Goal: Task Accomplishment & Management: Use online tool/utility

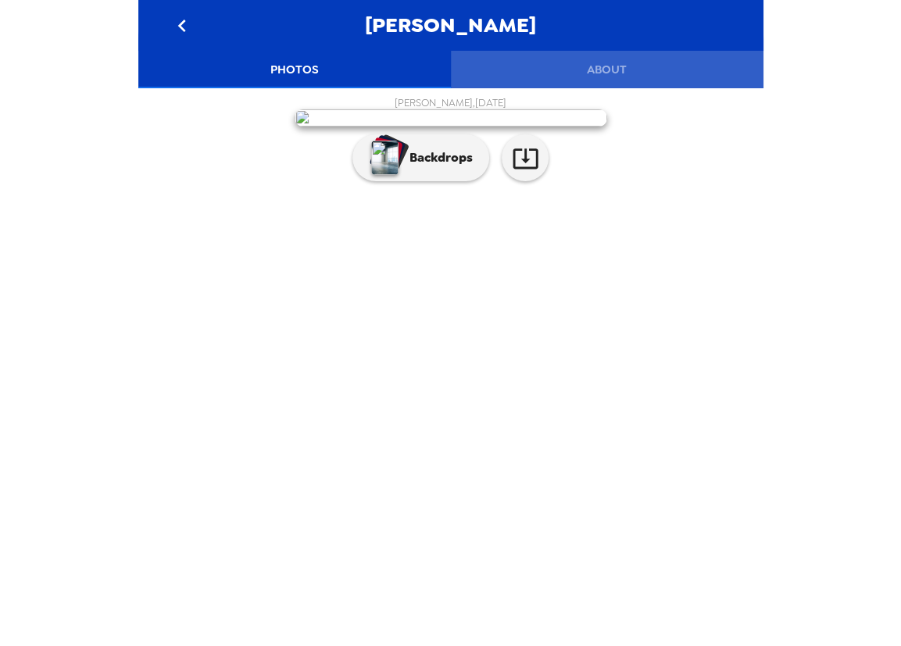
click at [617, 70] on button "About" at bounding box center [607, 70] width 313 height 38
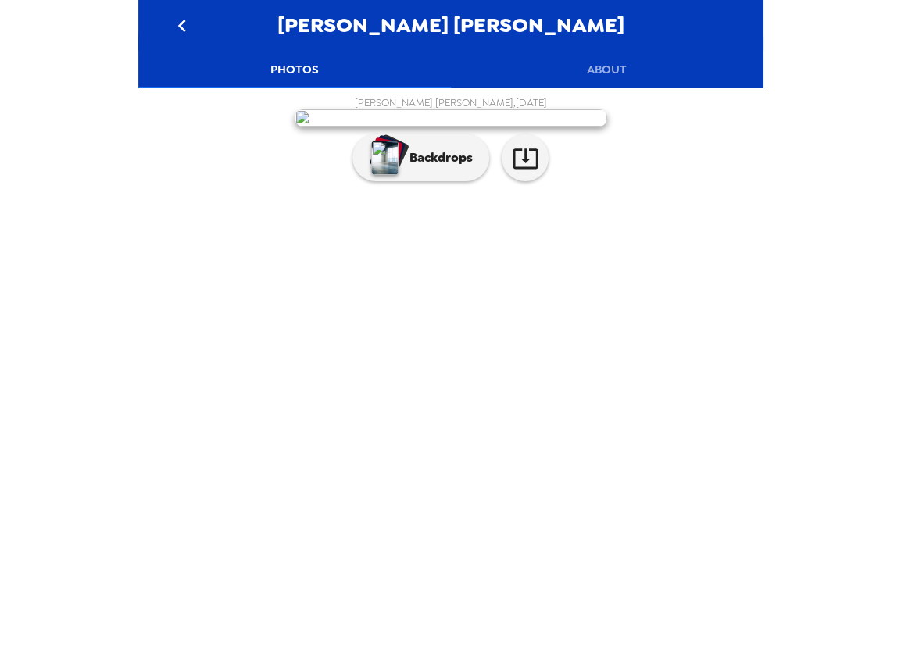
click at [600, 63] on button "About" at bounding box center [607, 70] width 313 height 38
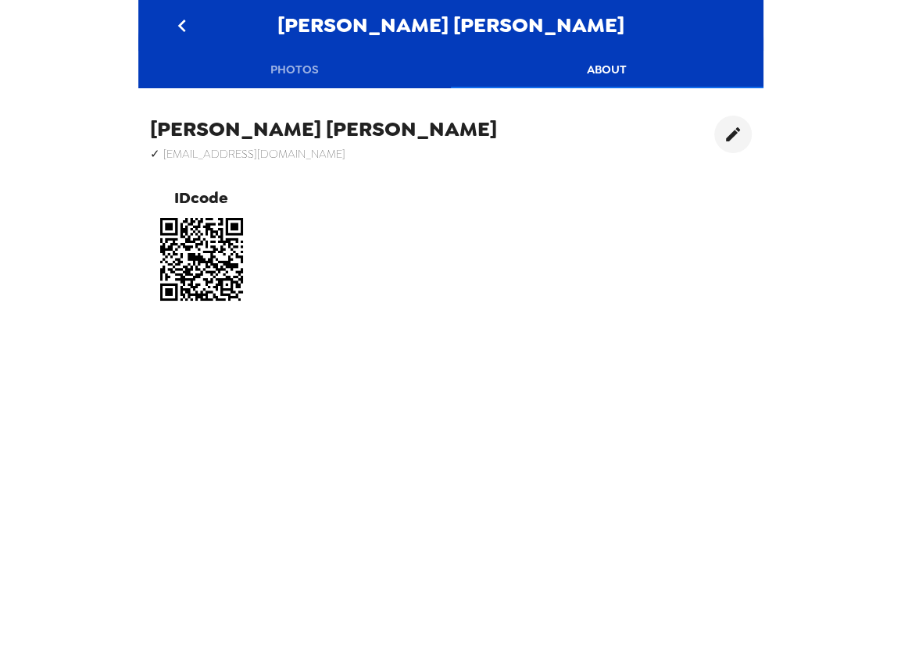
click at [323, 150] on h6 "✓ mohamedhamsi@vcu.edu" at bounding box center [323, 154] width 347 height 20
click at [298, 73] on button "Photos" at bounding box center [294, 70] width 313 height 38
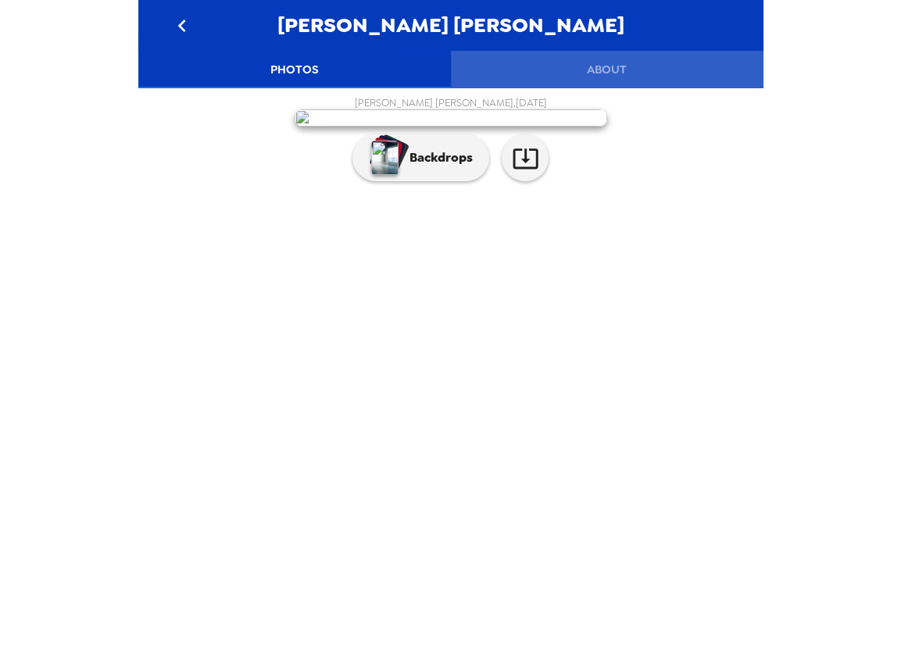
click at [607, 64] on button "About" at bounding box center [607, 70] width 313 height 38
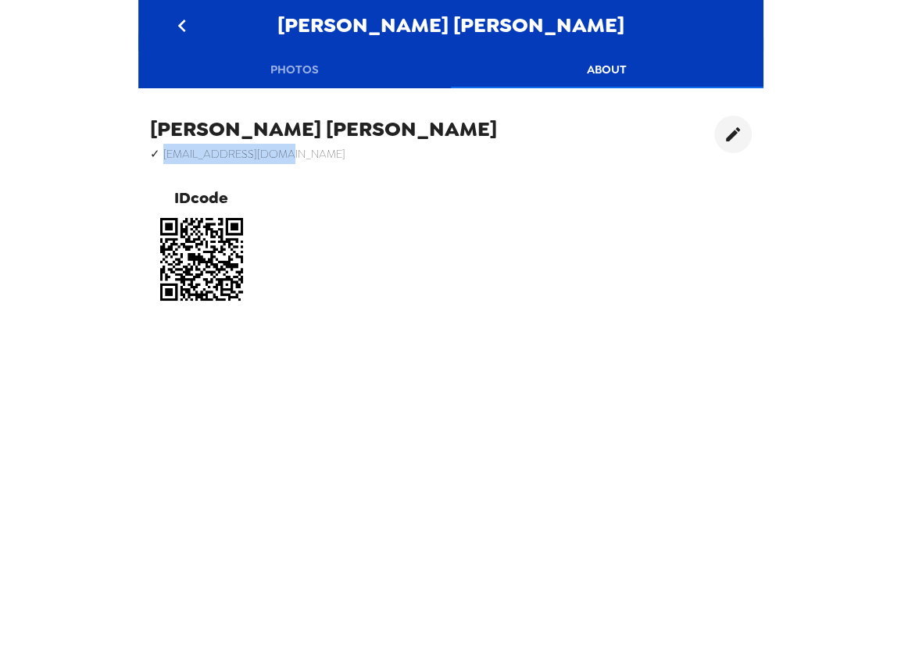
drag, startPoint x: 275, startPoint y: 152, endPoint x: 163, endPoint y: 153, distance: 111.7
click at [163, 153] on h6 "✓ mohamedhamsi@vcu.edu" at bounding box center [323, 154] width 347 height 20
copy h6 "mohamedhamsi@vcu.edu"
click at [305, 77] on button "Photos" at bounding box center [294, 70] width 313 height 38
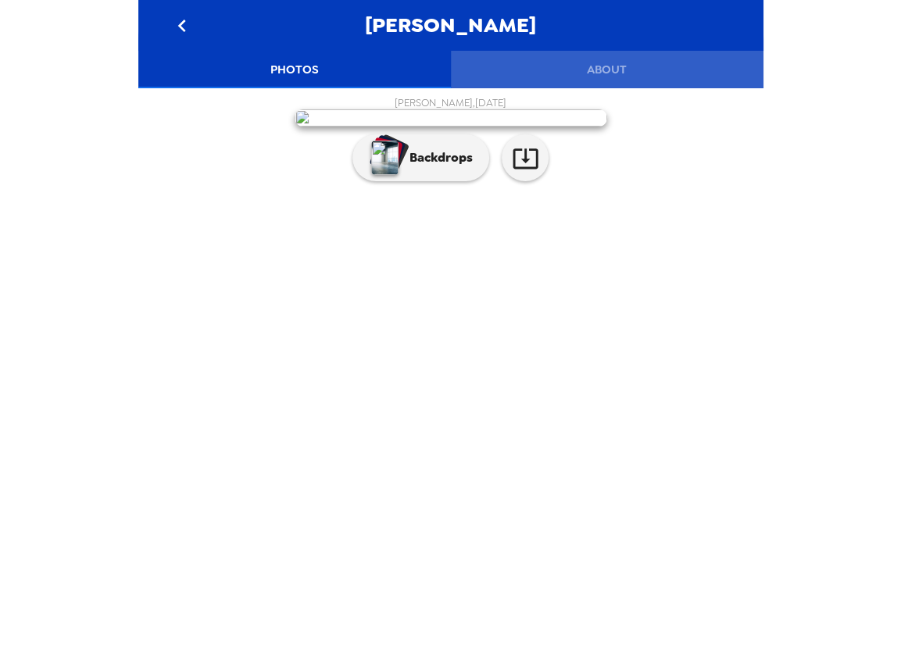
click at [610, 71] on button "About" at bounding box center [607, 70] width 313 height 38
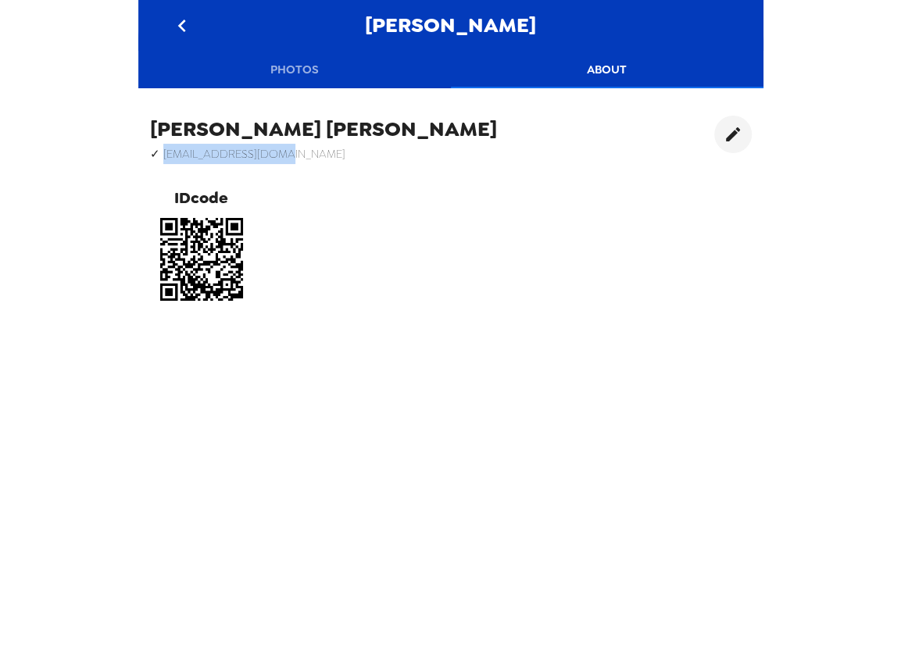
drag, startPoint x: 320, startPoint y: 153, endPoint x: 161, endPoint y: 155, distance: 159.4
click at [161, 155] on div "Sarah Hamid ✓ mohamedhamdi@vcu.edu IDcode" at bounding box center [450, 213] width 625 height 219
copy h6 "mohamedhamdi@vcu.edu"
drag, startPoint x: 341, startPoint y: 147, endPoint x: 332, endPoint y: 129, distance: 19.9
click at [341, 145] on div "Sarah Hamid ✓ mohamedhamdi@vcu.edu IDcode" at bounding box center [450, 213] width 625 height 219
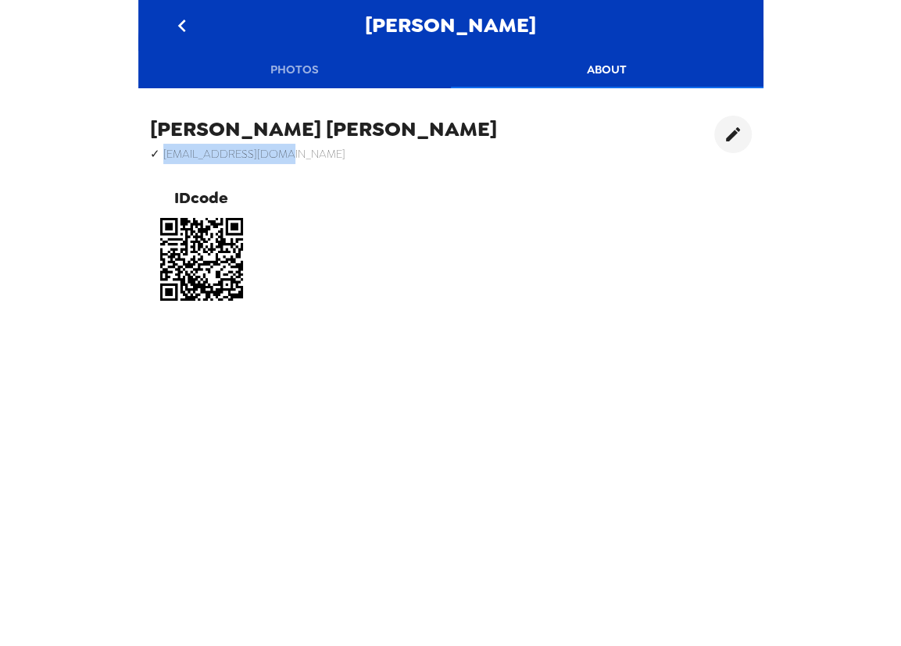
click at [295, 71] on button "Photos" at bounding box center [294, 70] width 313 height 38
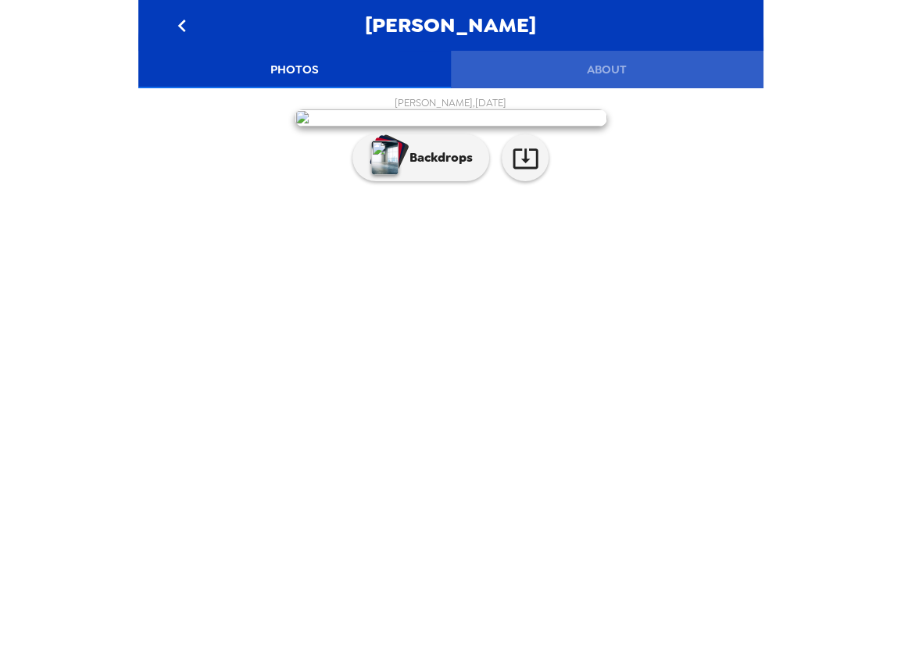
click at [615, 76] on button "About" at bounding box center [607, 70] width 313 height 38
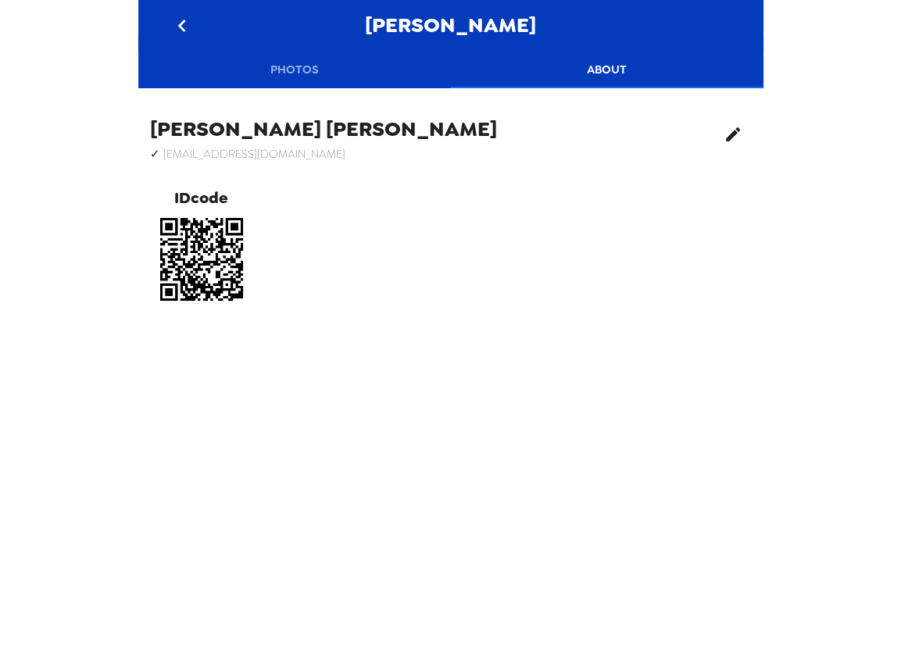
click at [724, 127] on icon "edit" at bounding box center [733, 134] width 19 height 19
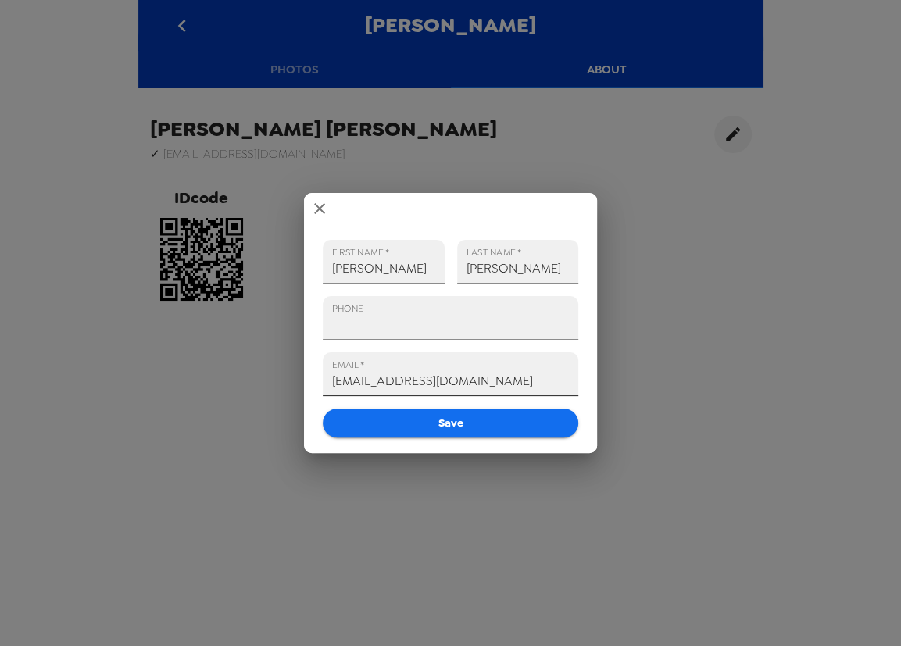
click at [427, 382] on input "mohamedhamdi@vcu.edu" at bounding box center [450, 374] width 255 height 44
type input "mohamedhamsi@vcu.edu"
click at [322, 213] on icon "close" at bounding box center [319, 208] width 19 height 19
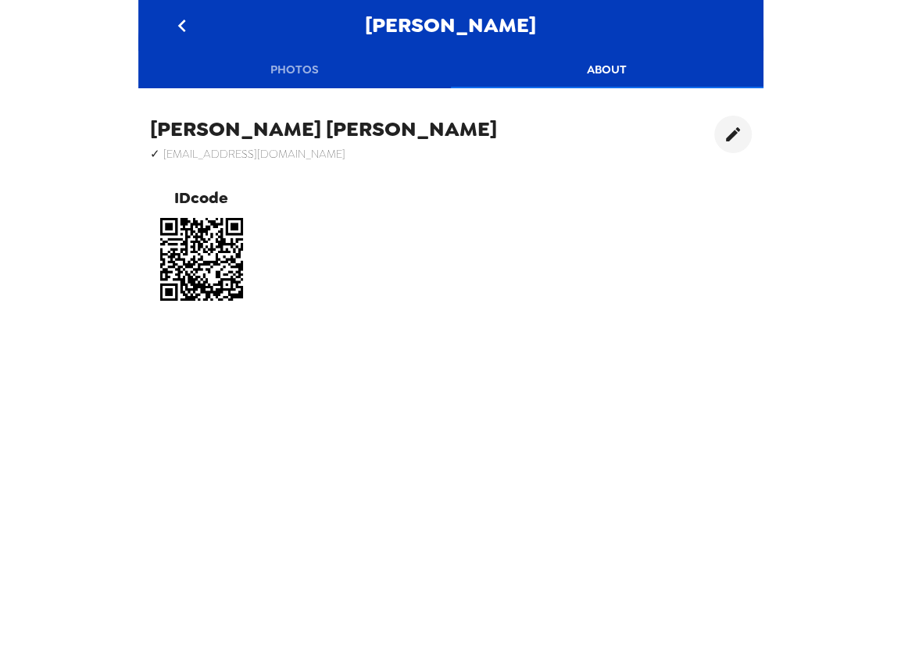
click at [298, 67] on button "Photos" at bounding box center [294, 70] width 313 height 38
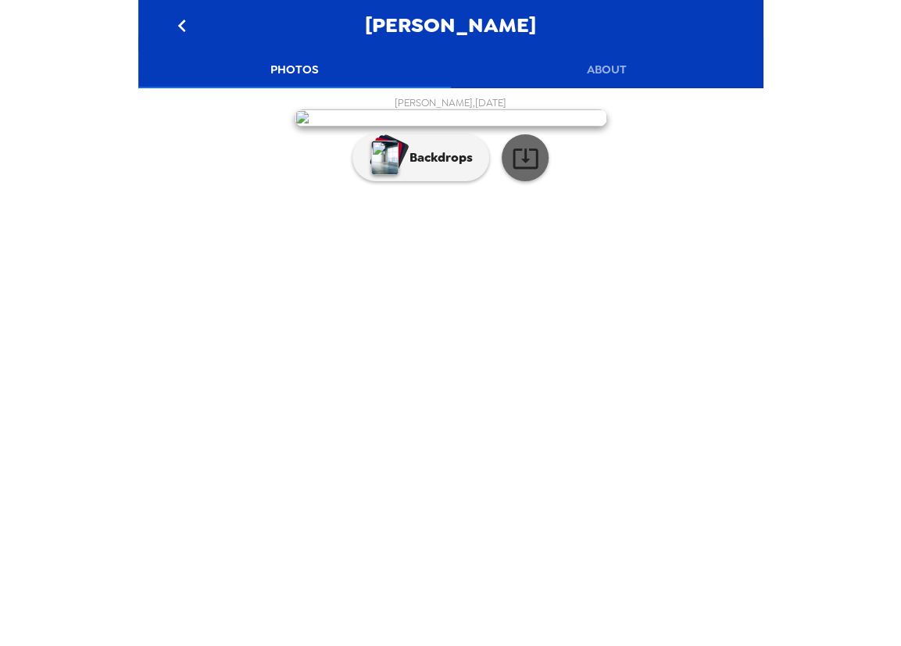
click at [523, 181] on button "button" at bounding box center [525, 157] width 47 height 47
click at [187, 15] on icon "go back" at bounding box center [182, 25] width 25 height 25
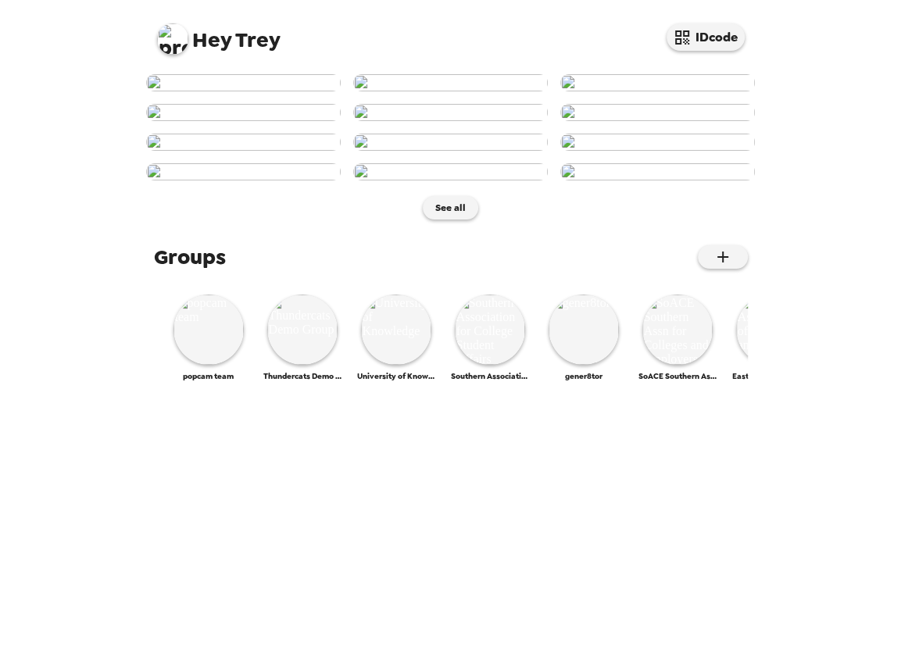
click at [173, 46] on img at bounding box center [172, 38] width 31 height 31
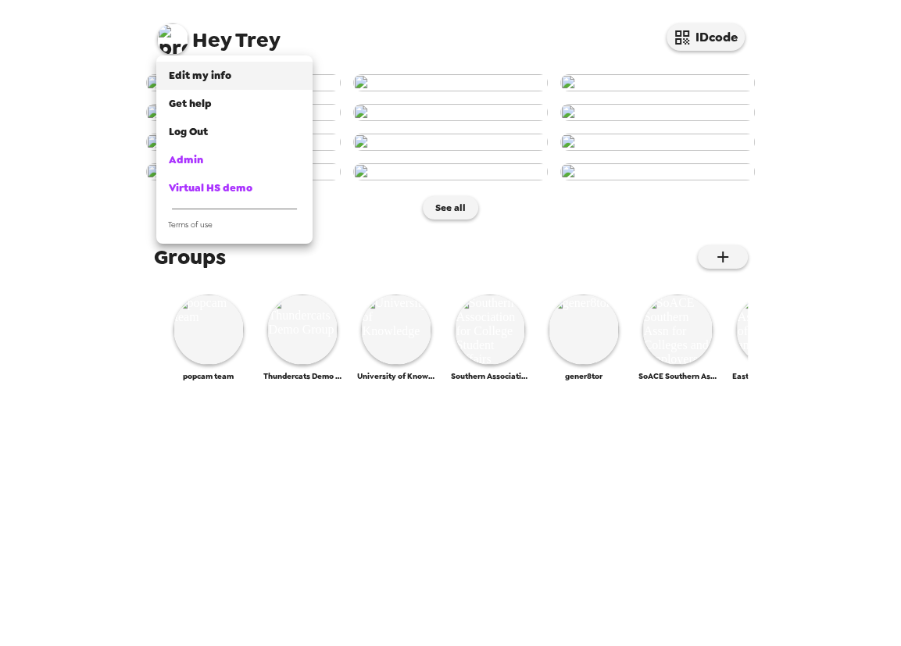
click at [225, 80] on span "Edit my info" at bounding box center [200, 75] width 63 height 13
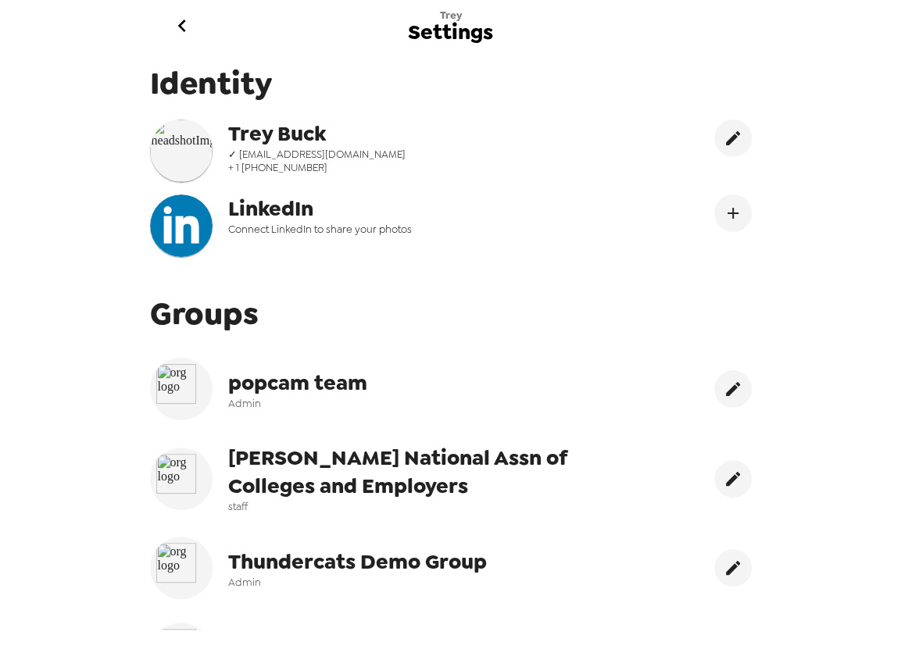
click at [457, 159] on span "✓ trey@popcam.me" at bounding box center [386, 154] width 316 height 13
click at [724, 138] on icon "edit" at bounding box center [733, 138] width 19 height 19
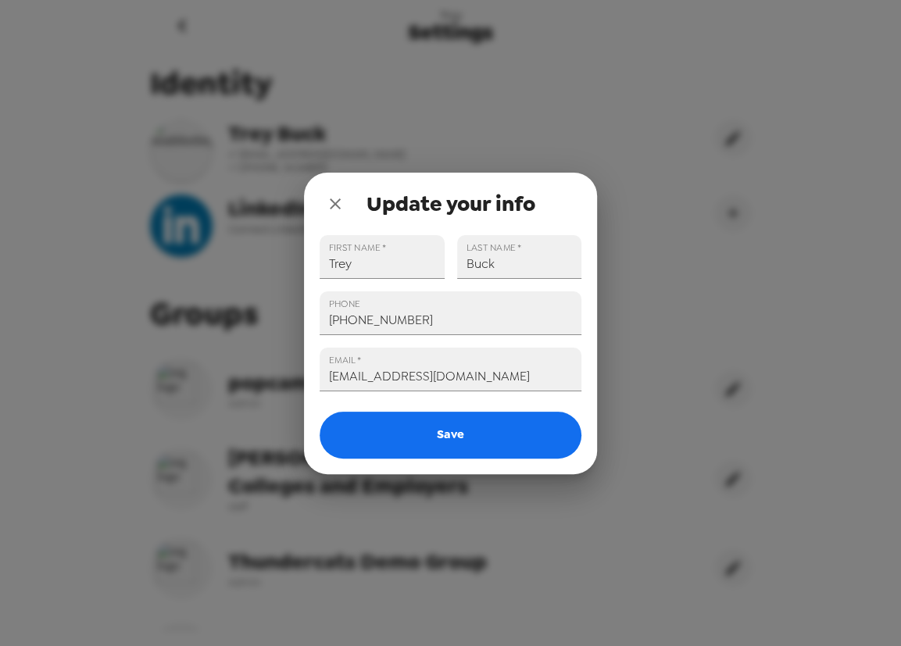
click at [338, 205] on icon "close" at bounding box center [335, 204] width 19 height 19
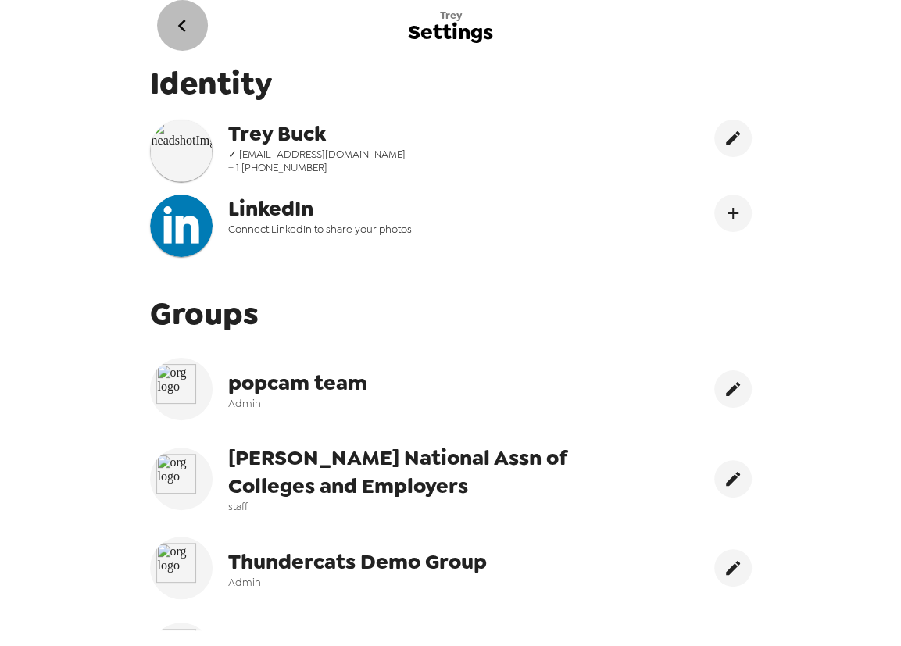
drag, startPoint x: 189, startPoint y: 31, endPoint x: 253, endPoint y: 55, distance: 68.5
click at [189, 31] on icon "go back" at bounding box center [182, 25] width 25 height 25
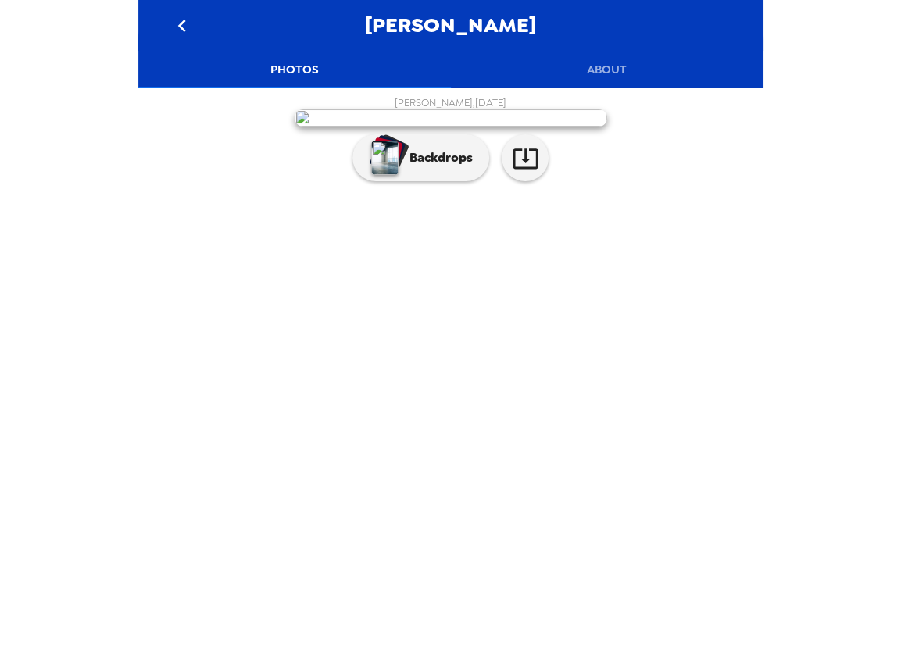
click at [142, 189] on div "Sarah Hamid , 09-16-2025 Backdrops" at bounding box center [450, 142] width 625 height 93
click at [184, 28] on icon "go back" at bounding box center [182, 25] width 25 height 25
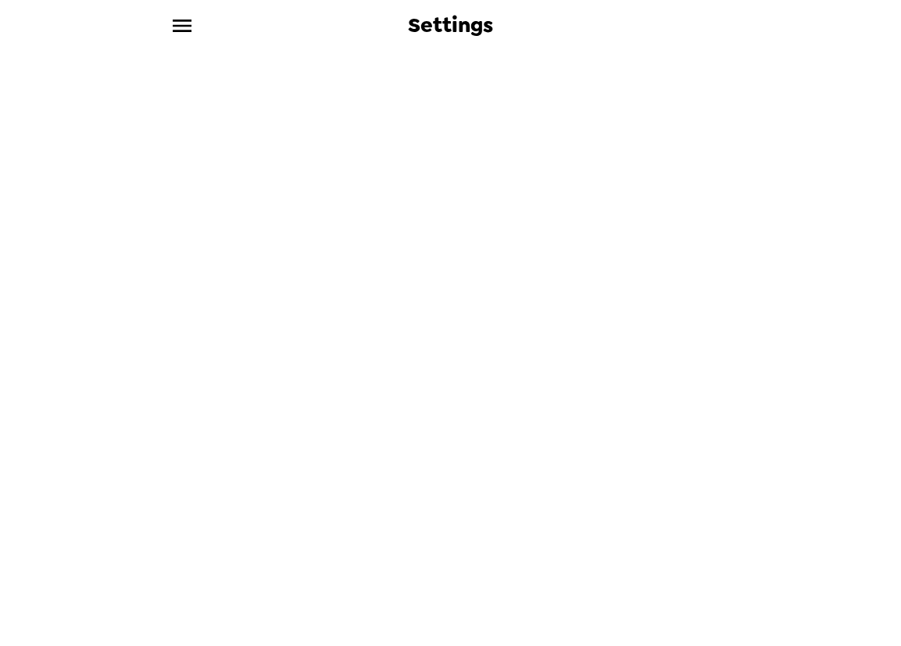
click at [192, 21] on icon "menu" at bounding box center [182, 25] width 25 height 25
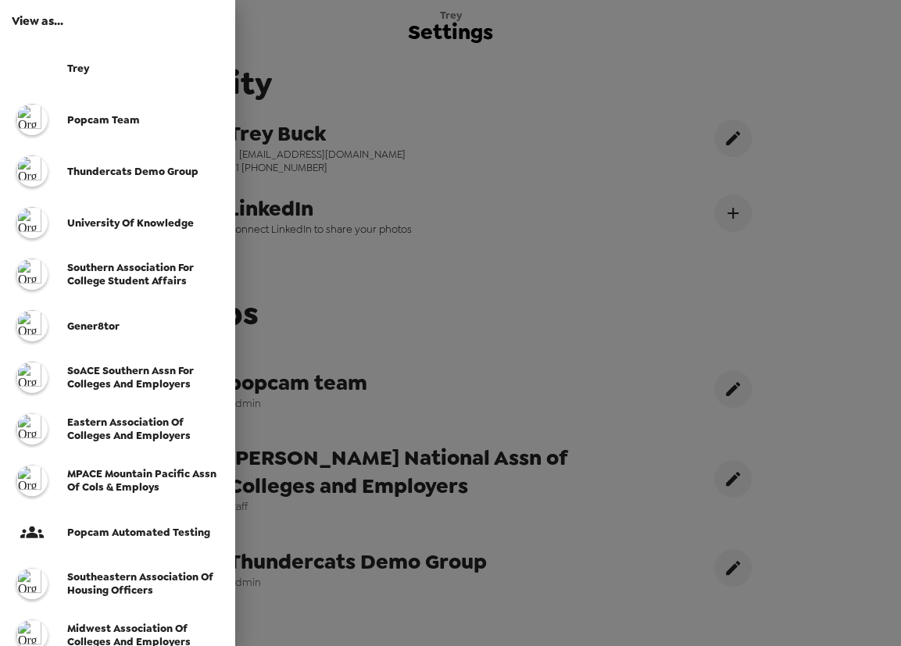
drag, startPoint x: 410, startPoint y: 56, endPoint x: 395, endPoint y: 56, distance: 15.6
click at [409, 56] on div at bounding box center [450, 323] width 901 height 646
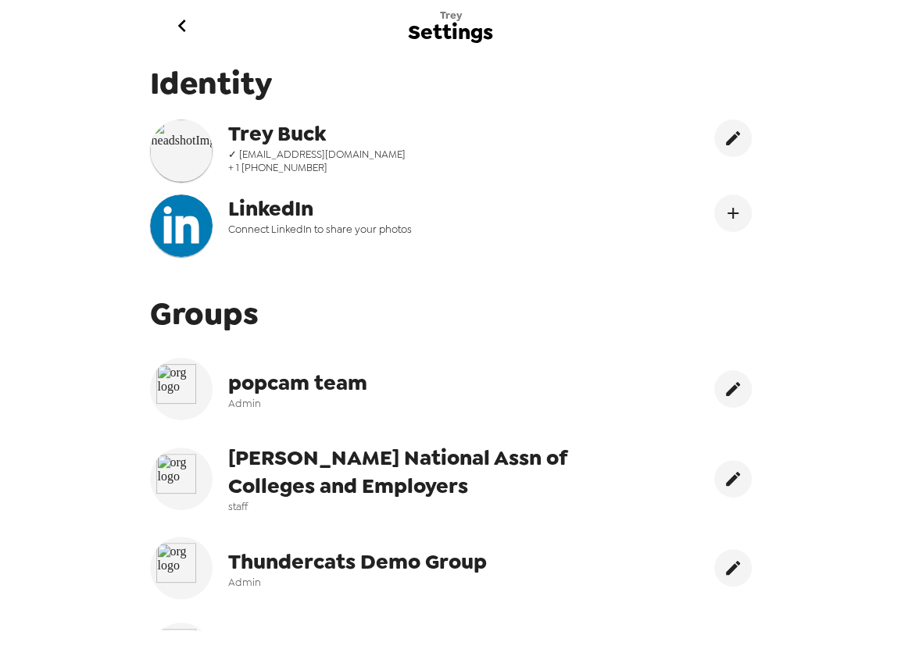
click at [183, 27] on icon "go back" at bounding box center [182, 25] width 25 height 25
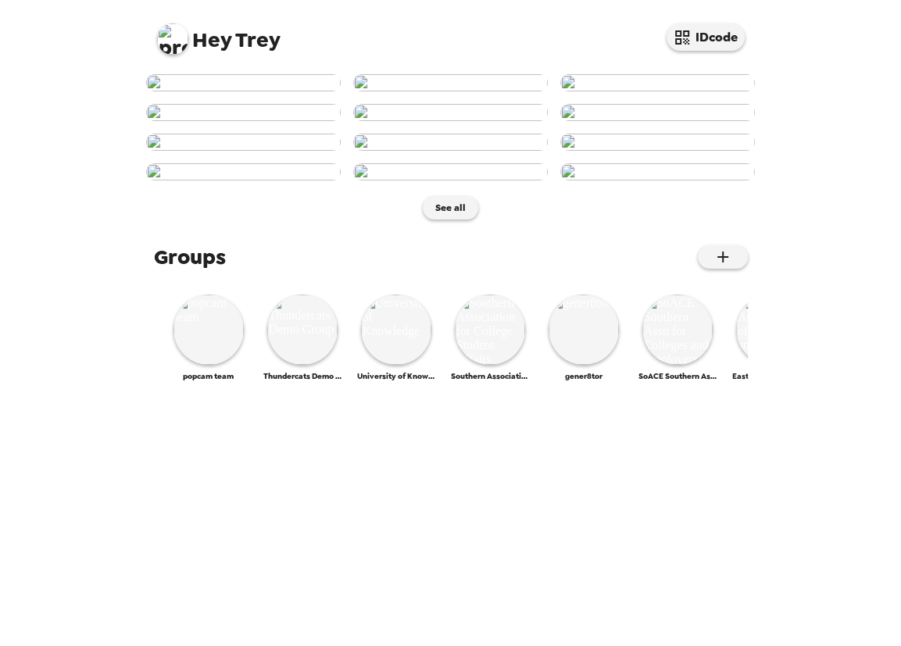
click at [168, 41] on img at bounding box center [172, 38] width 31 height 31
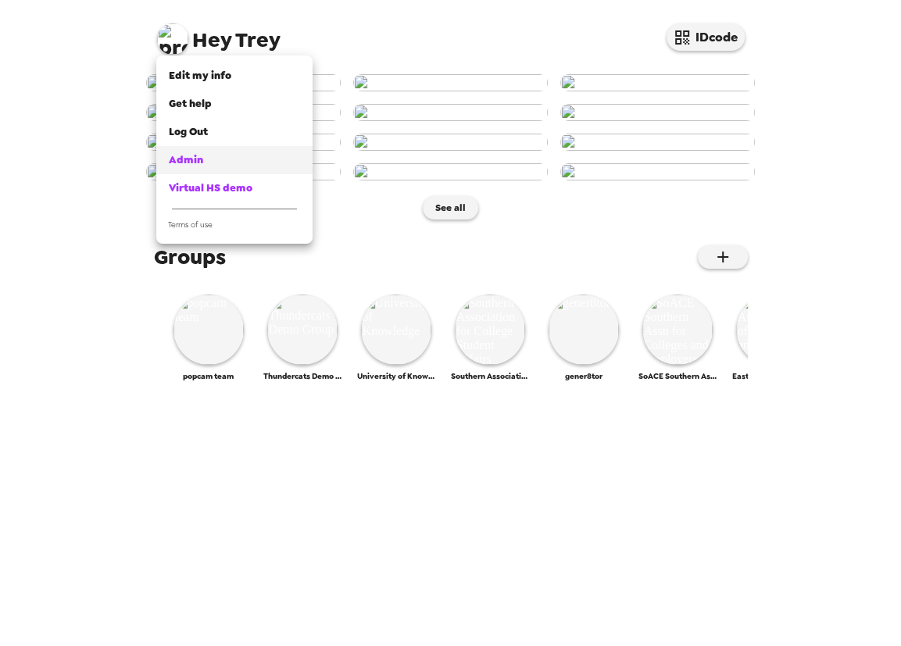
drag, startPoint x: 219, startPoint y: 161, endPoint x: 227, endPoint y: 172, distance: 13.9
click at [219, 162] on div "Admin" at bounding box center [234, 160] width 131 height 16
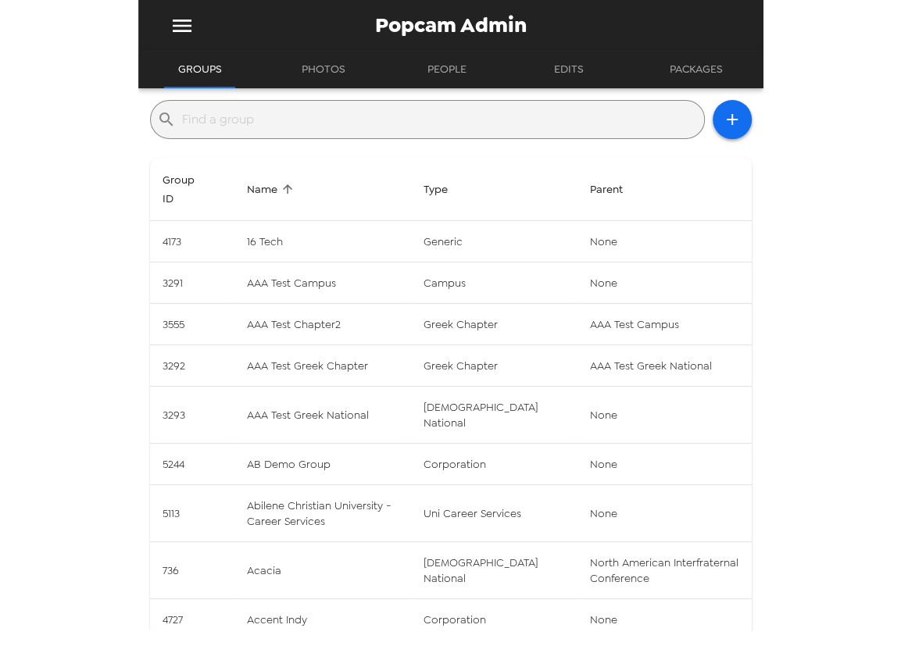
click at [352, 126] on input "text" at bounding box center [440, 119] width 516 height 25
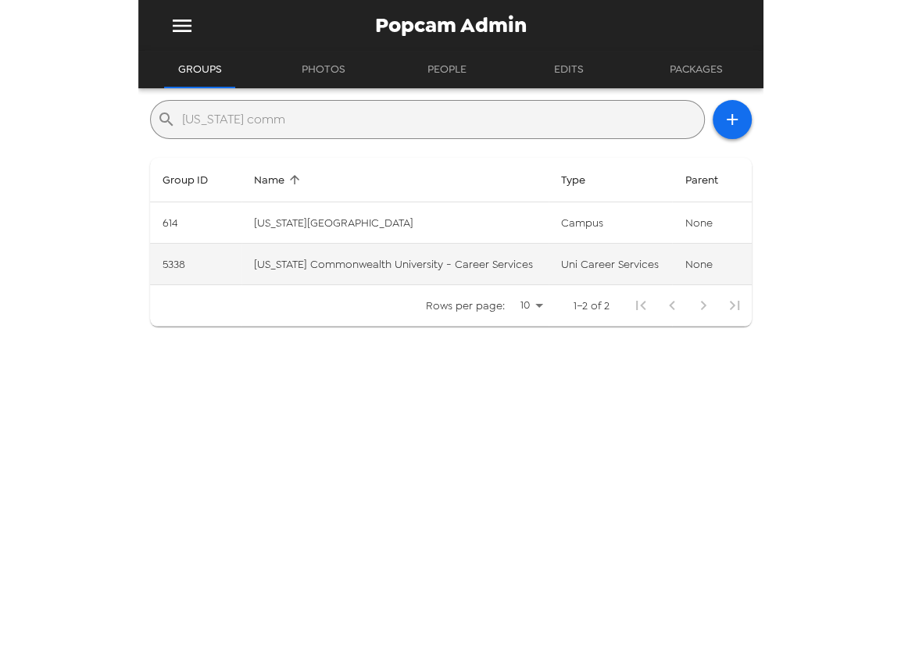
type input "[US_STATE] comm"
click at [548, 272] on td "uni career services" at bounding box center [610, 264] width 124 height 41
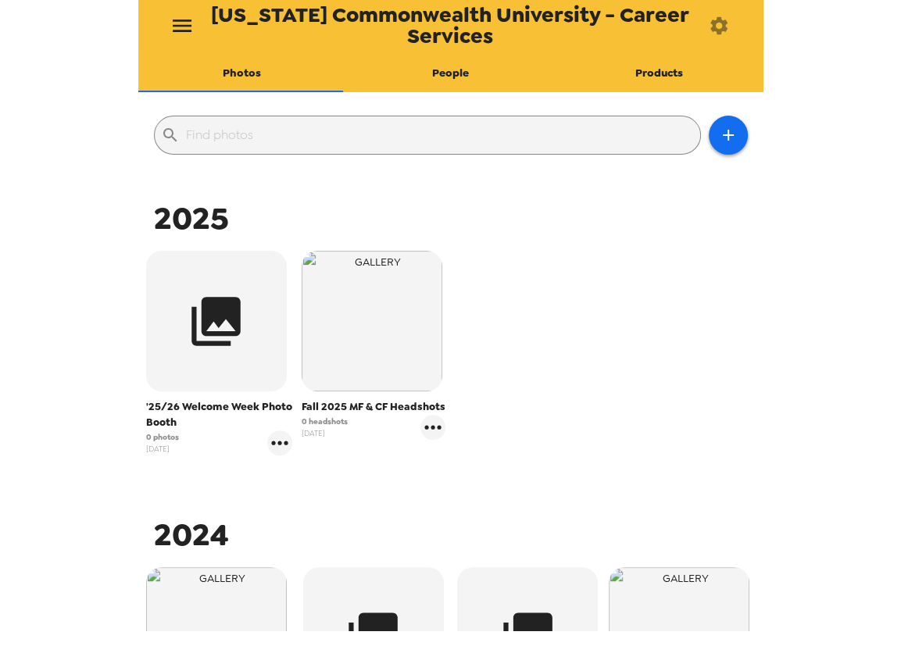
scroll to position [141, 0]
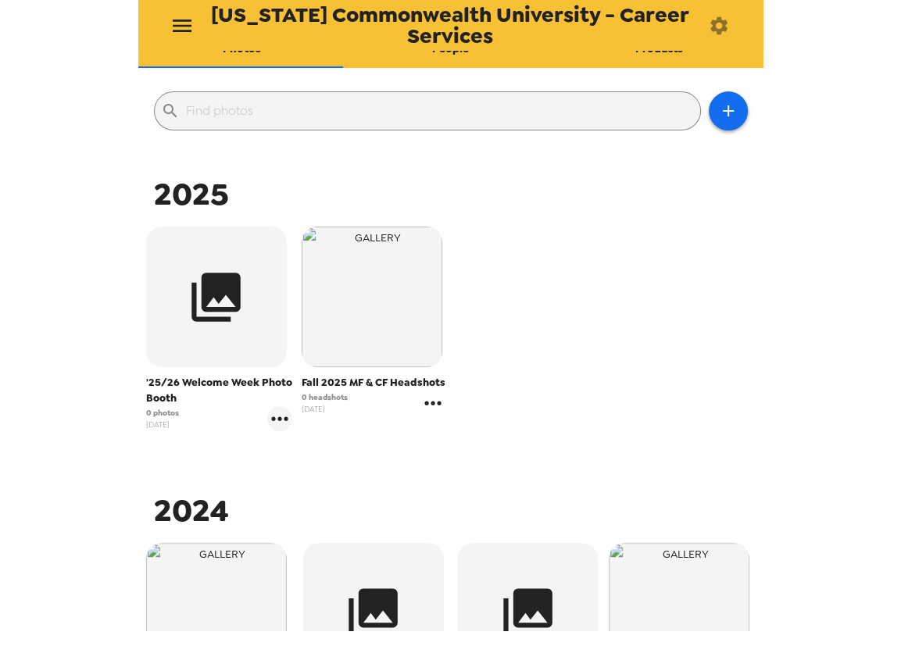
click at [435, 406] on icon "gallery menu" at bounding box center [432, 403] width 25 height 25
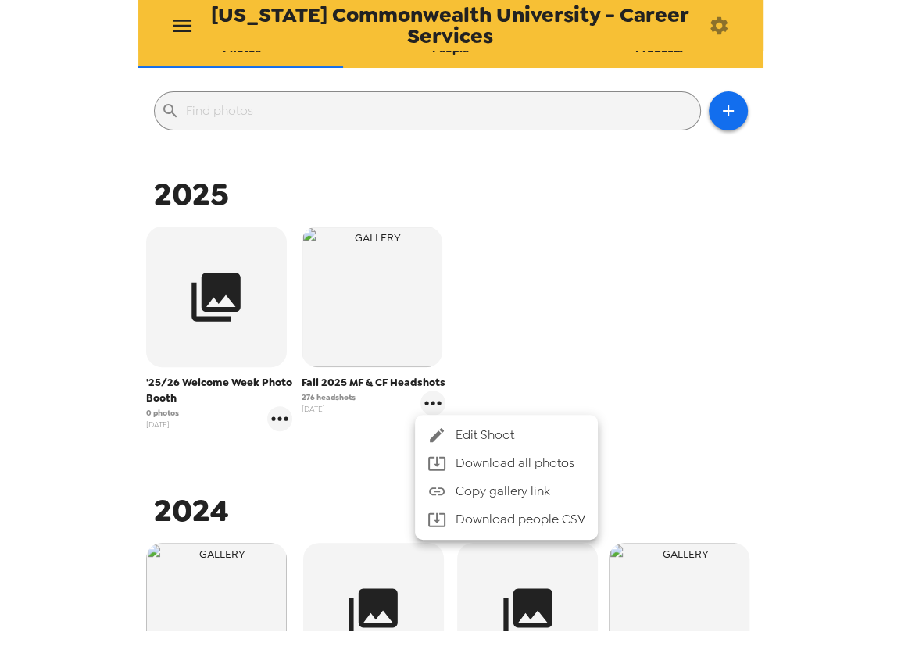
click at [498, 434] on span "Edit Shoot" at bounding box center [521, 435] width 130 height 19
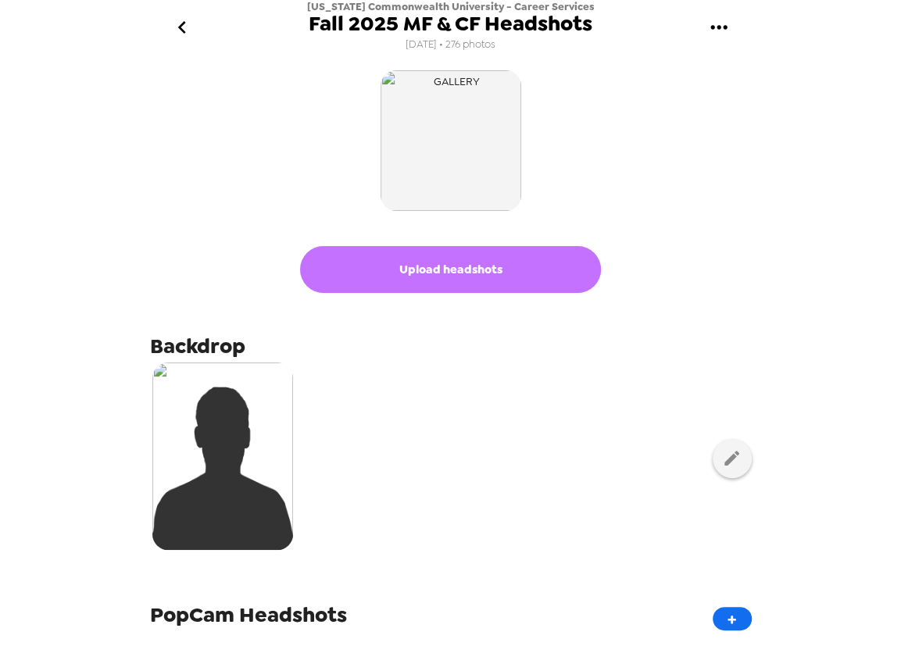
click at [469, 270] on button "Upload headshots" at bounding box center [450, 269] width 301 height 47
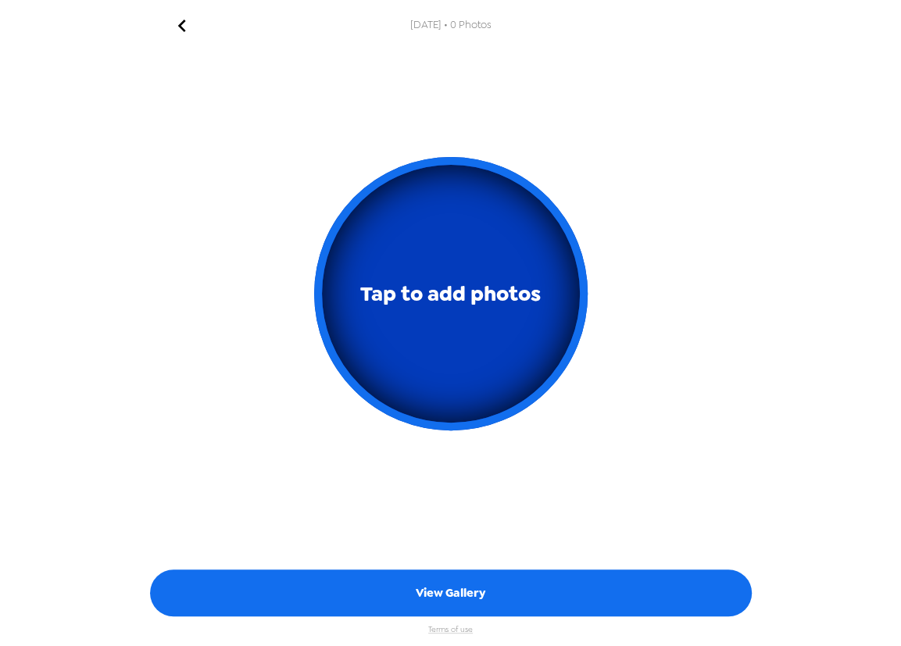
click at [491, 342] on button "Tap to add photos" at bounding box center [450, 293] width 273 height 273
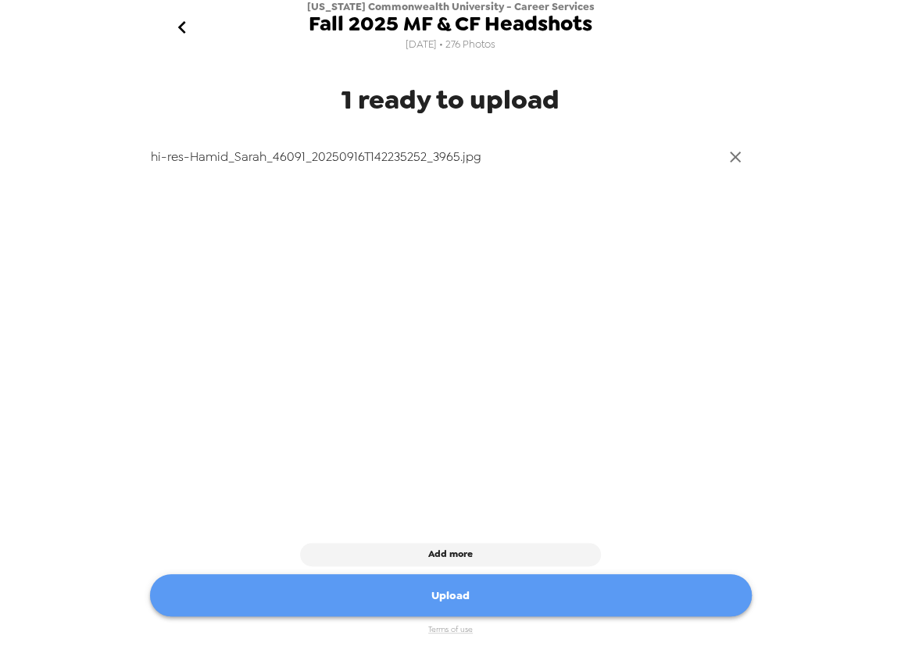
click at [477, 605] on button "Upload" at bounding box center [451, 595] width 602 height 43
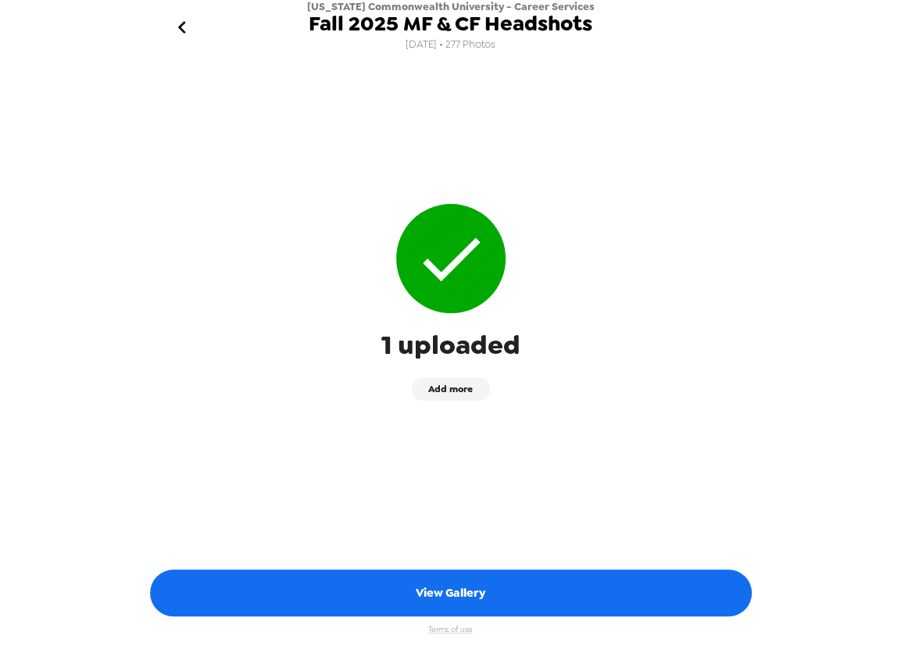
drag, startPoint x: 449, startPoint y: 589, endPoint x: 477, endPoint y: 588, distance: 27.4
click at [449, 589] on button "View Gallery" at bounding box center [451, 593] width 602 height 47
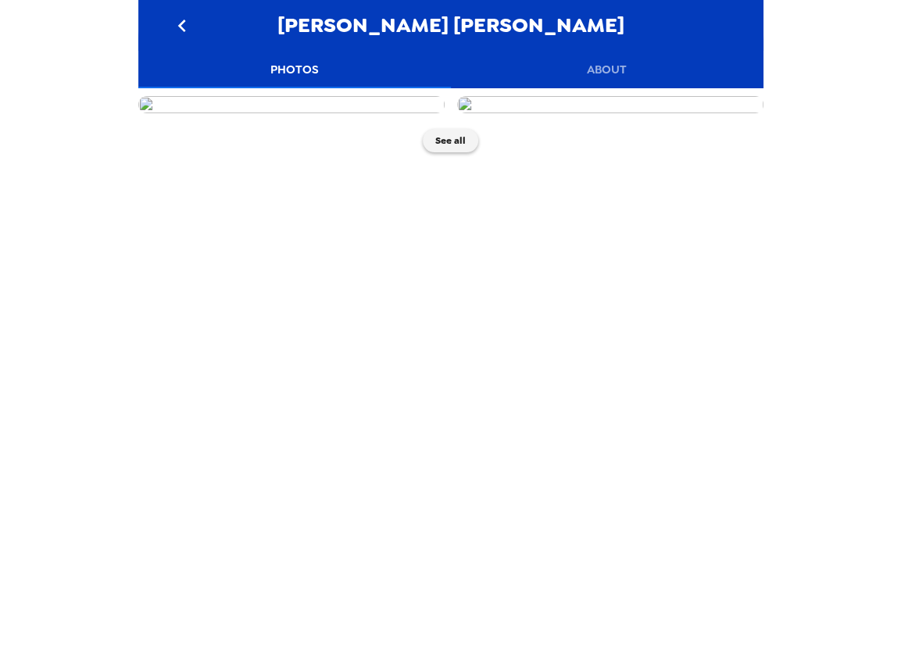
click at [179, 39] on button "go back" at bounding box center [182, 25] width 51 height 51
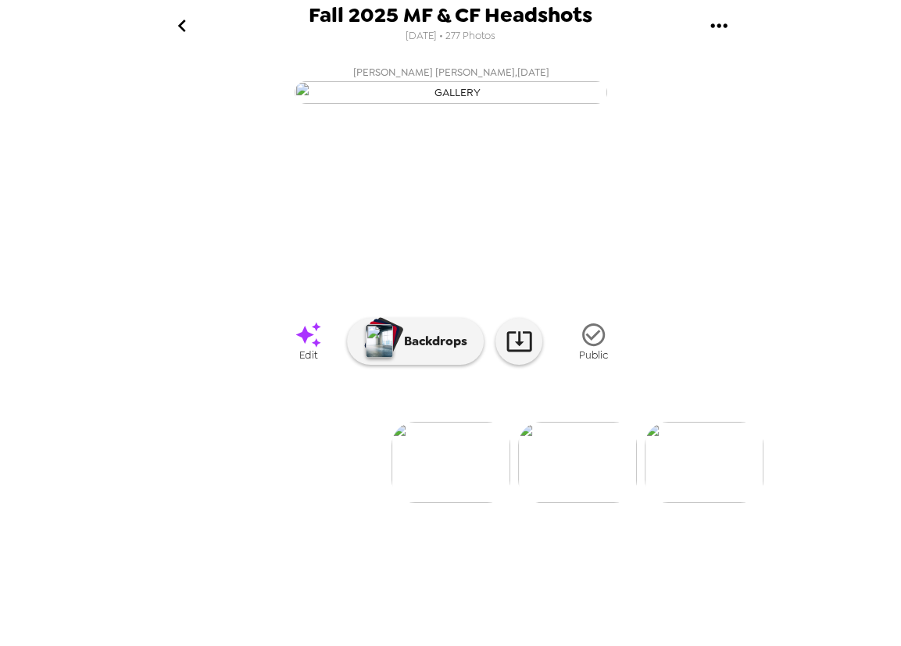
click at [183, 16] on icon "go back" at bounding box center [182, 25] width 25 height 25
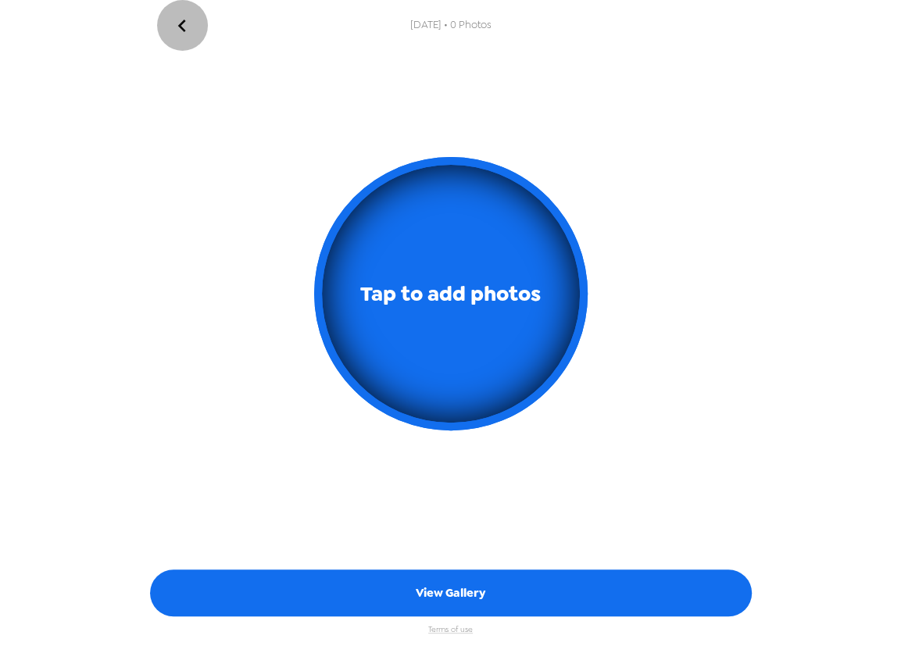
click at [197, 32] on button "go back" at bounding box center [182, 25] width 51 height 51
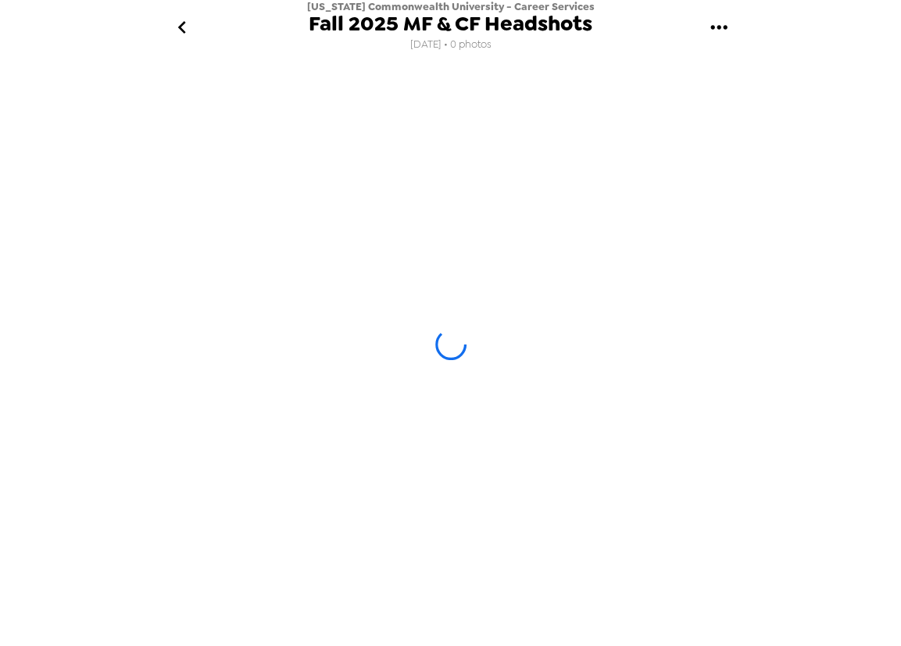
click at [195, 27] on button "go back" at bounding box center [182, 27] width 51 height 51
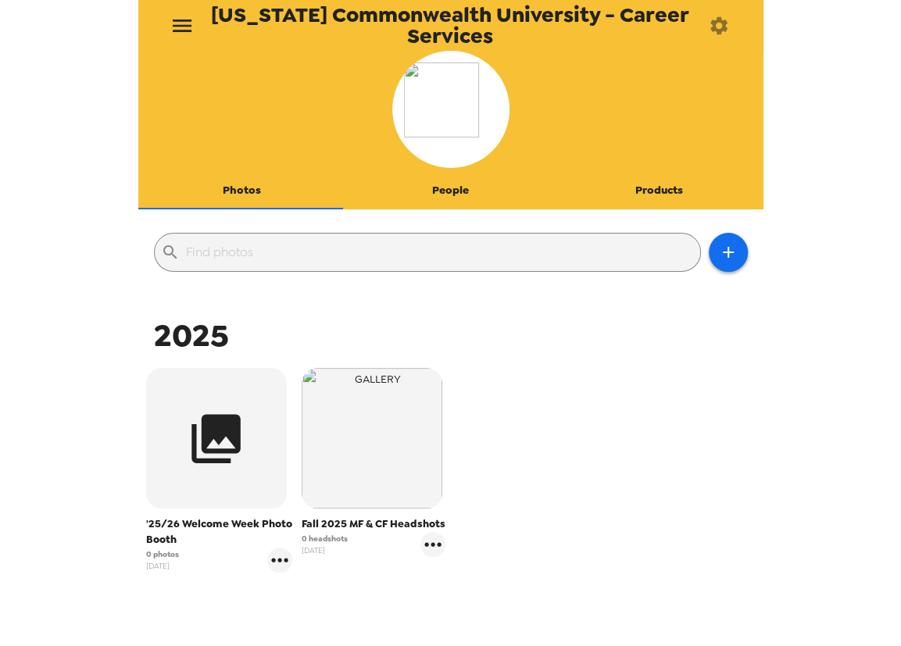
click at [188, 22] on icon "menu" at bounding box center [182, 25] width 25 height 25
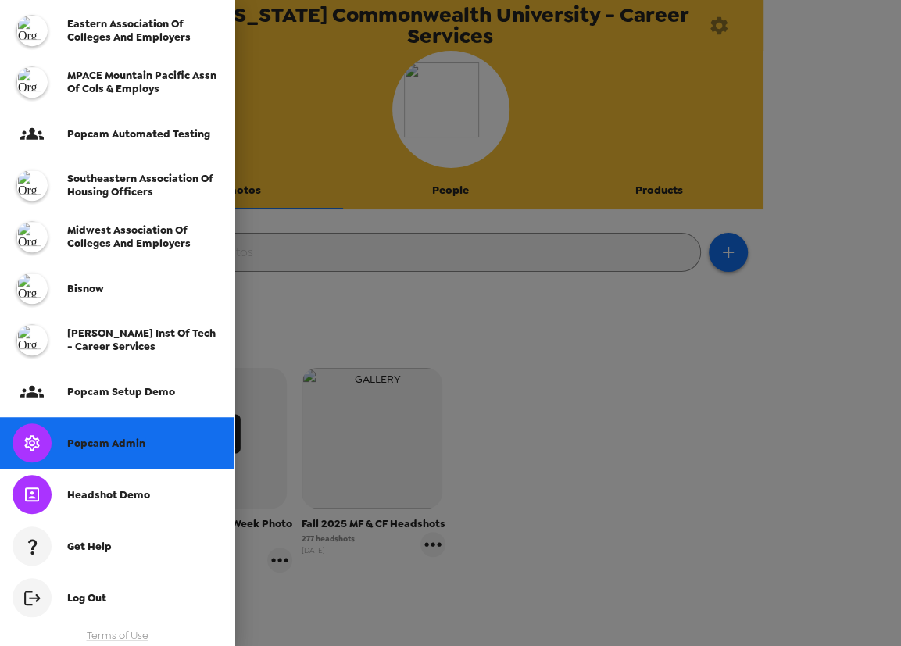
scroll to position [402, 0]
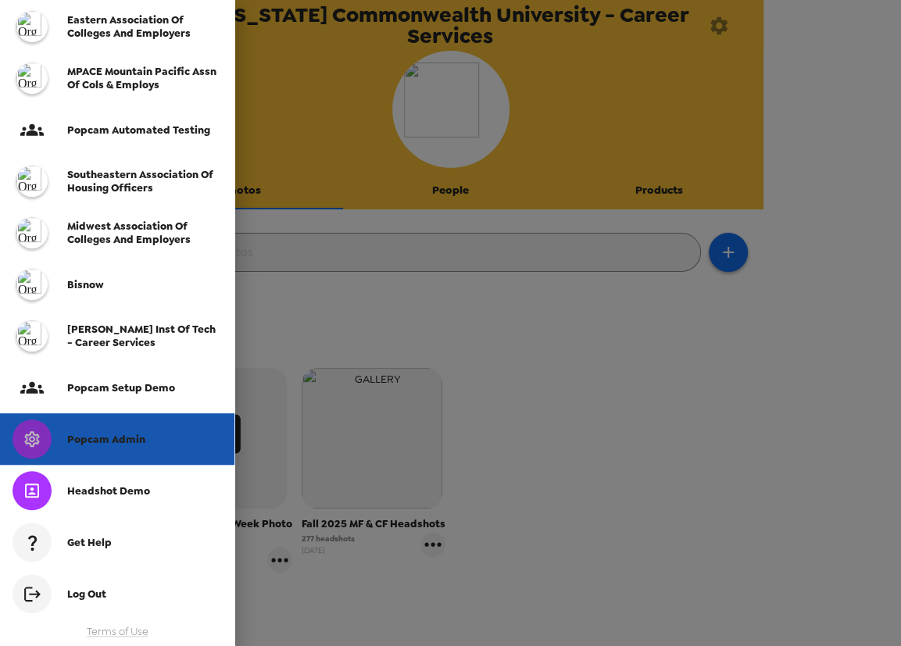
click at [133, 444] on span "Popcam Admin" at bounding box center [106, 439] width 78 height 13
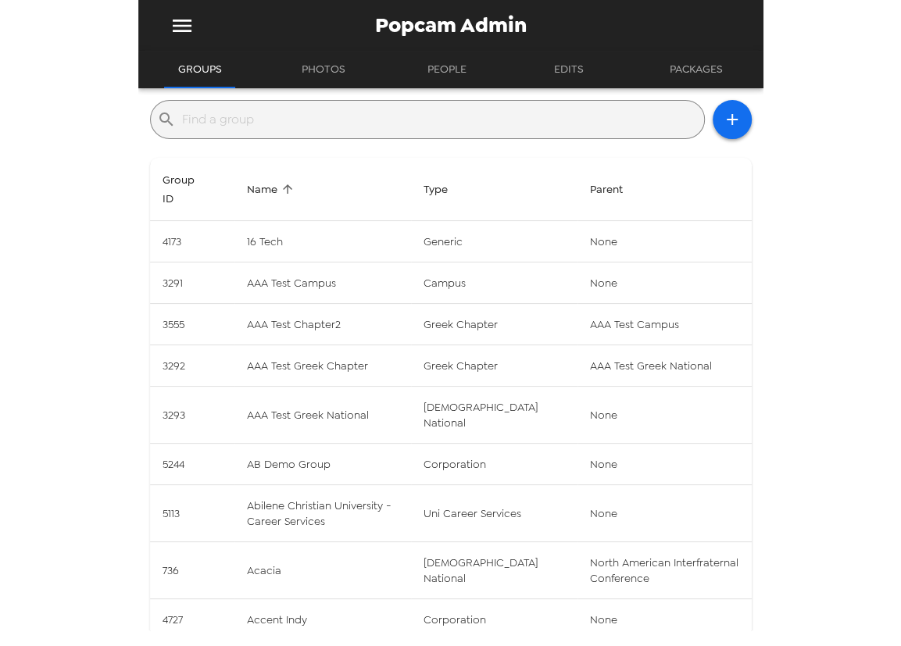
click at [284, 119] on input "text" at bounding box center [440, 119] width 516 height 25
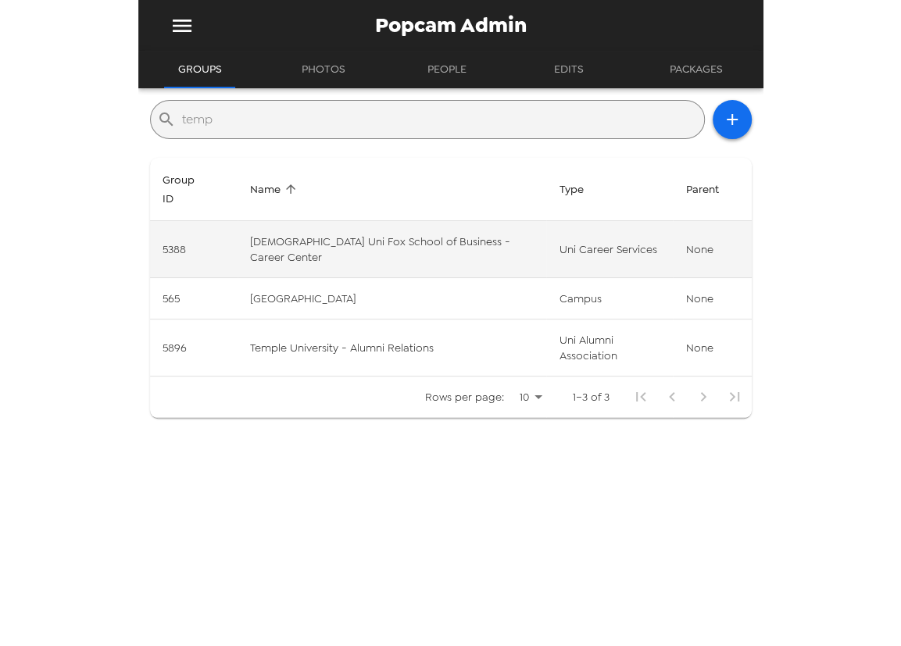
type input "temp"
click at [398, 221] on td "Temple Uni Fox School of Business - Career Center" at bounding box center [392, 249] width 309 height 57
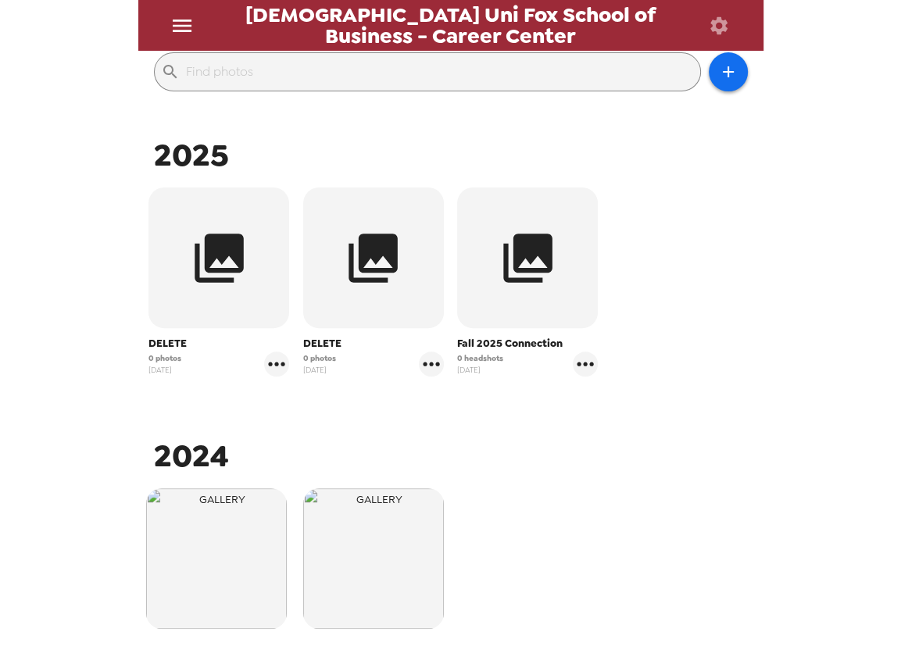
scroll to position [213, 0]
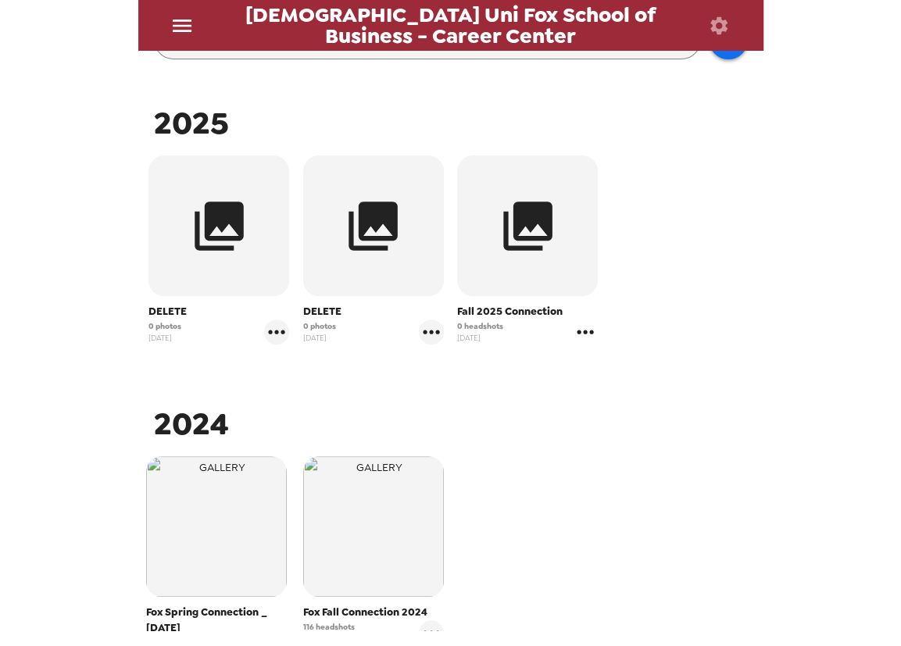
click at [578, 334] on icon "gallery menu" at bounding box center [585, 332] width 25 height 25
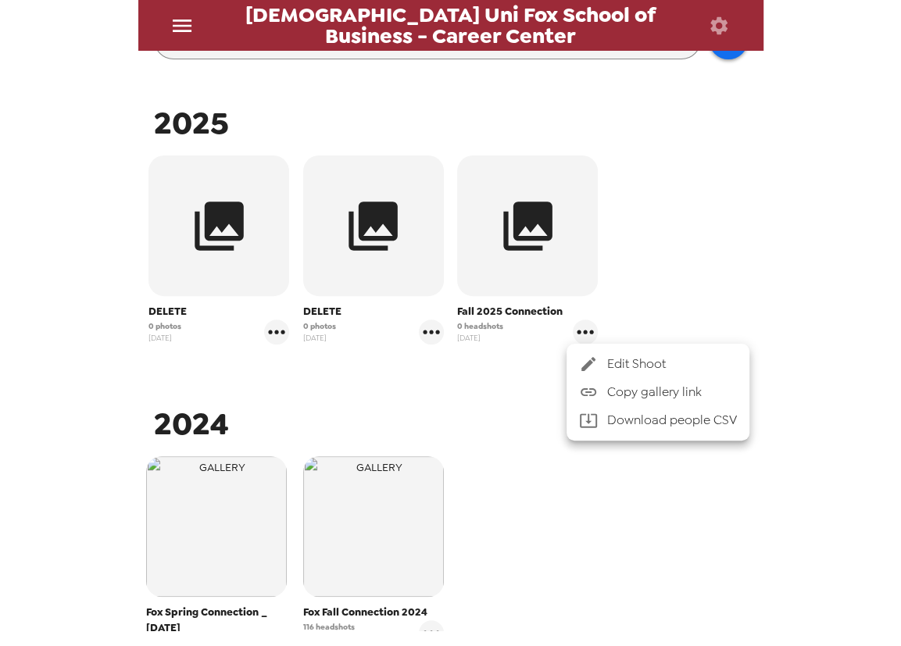
click at [606, 364] on div at bounding box center [593, 364] width 28 height 19
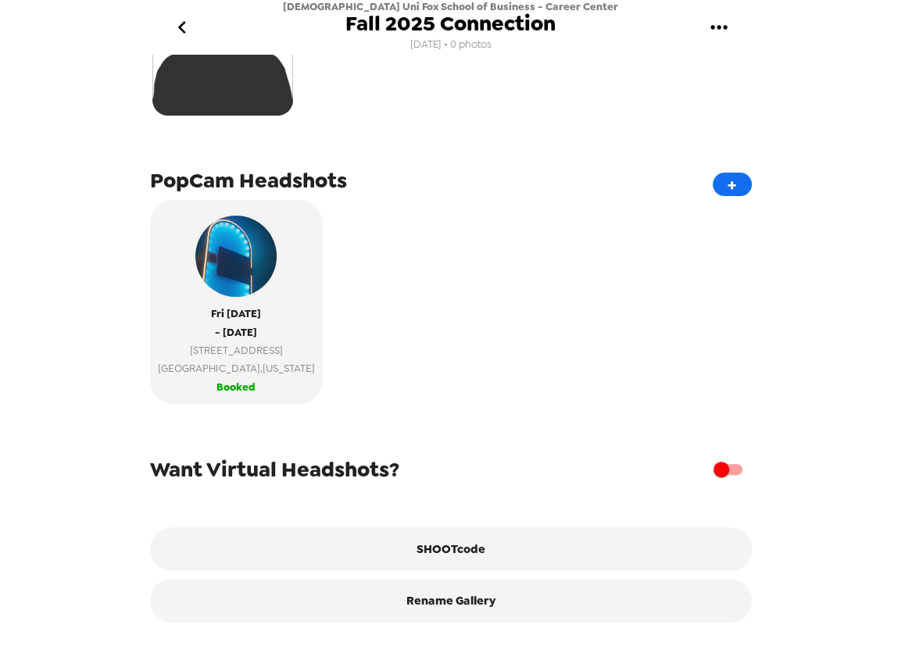
scroll to position [272, 0]
